Goal: Find specific page/section: Find specific page/section

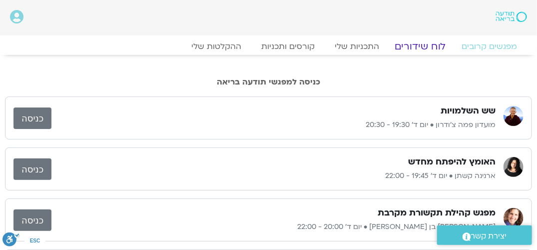
click at [424, 44] on link "לוח שידורים" at bounding box center [420, 46] width 75 height 12
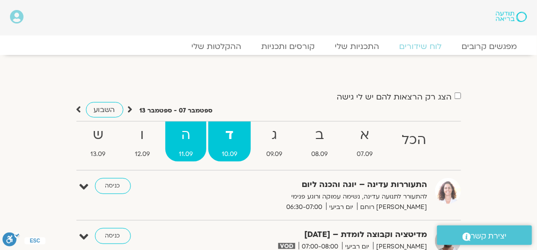
click at [191, 143] on strong "ה" at bounding box center [185, 135] width 41 height 22
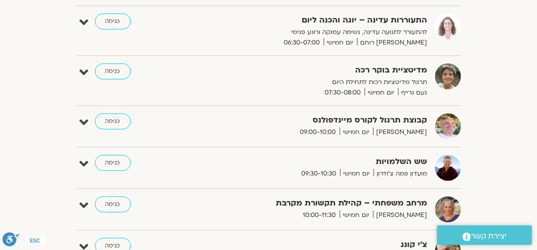
scroll to position [150, 0]
